Goal: Navigation & Orientation: Find specific page/section

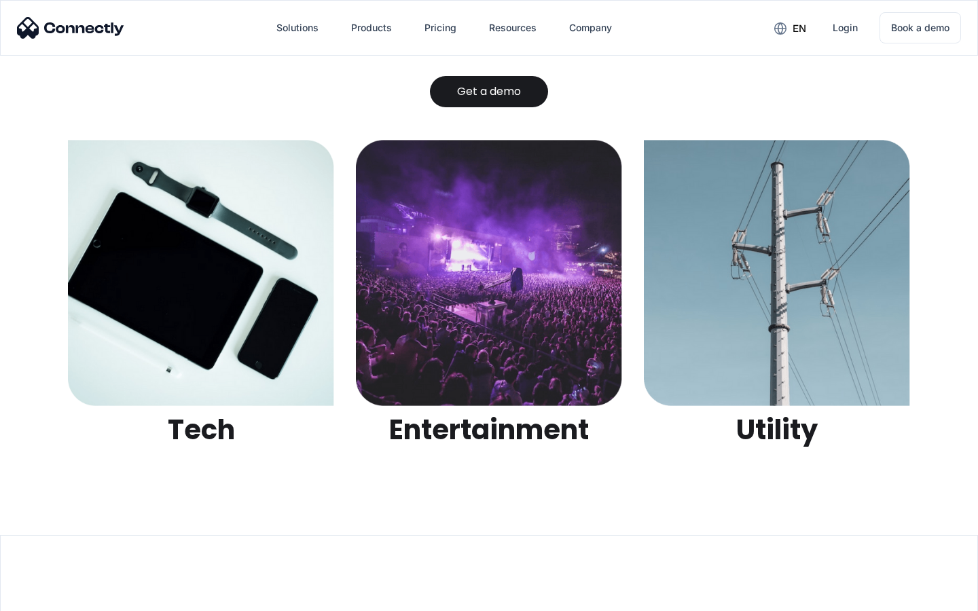
scroll to position [4284, 0]
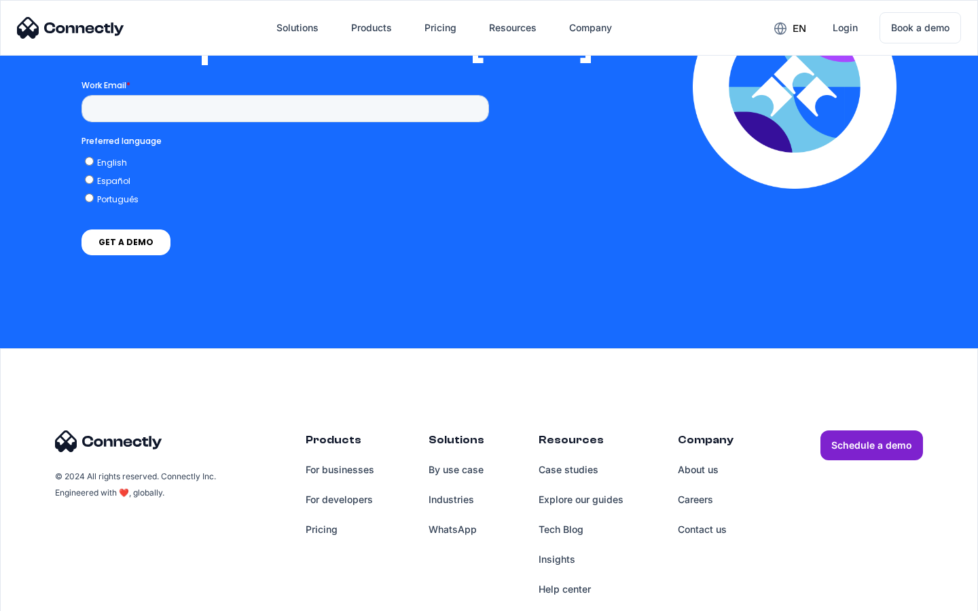
scroll to position [2762, 0]
